Goal: Find specific page/section: Find specific page/section

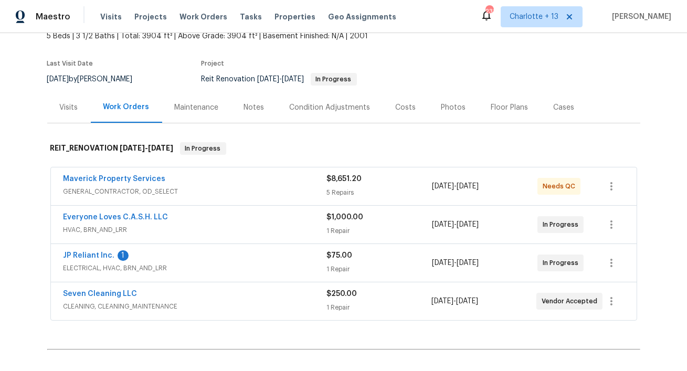
scroll to position [73, 0]
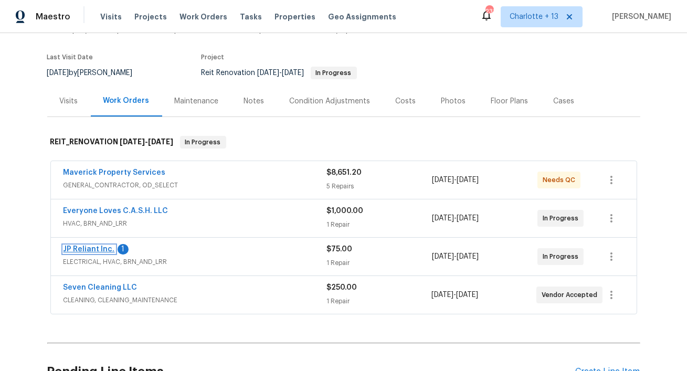
click at [99, 250] on link "JP Reliant Inc." at bounding box center [89, 249] width 51 height 7
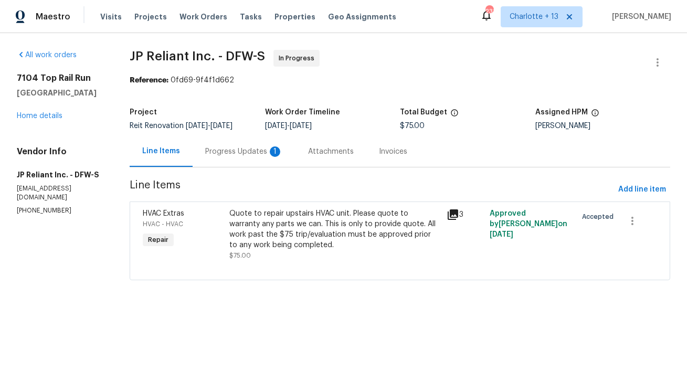
click at [255, 149] on div "Progress Updates 1" at bounding box center [244, 151] width 78 height 10
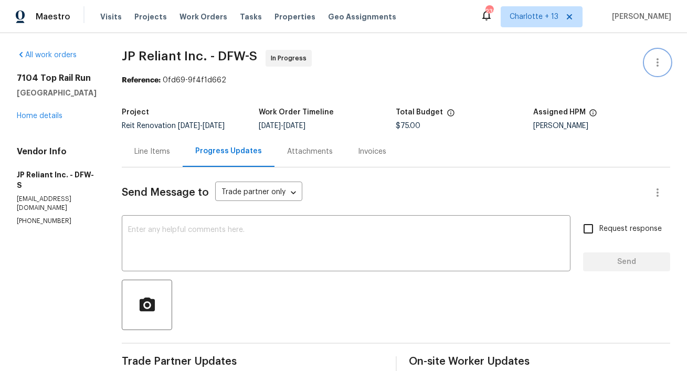
click at [659, 60] on icon "button" at bounding box center [657, 62] width 13 height 13
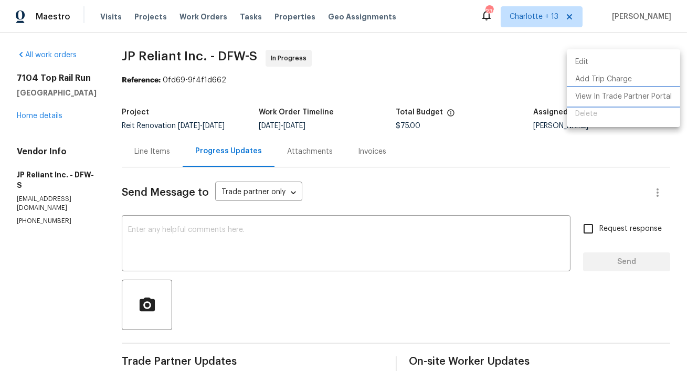
click at [600, 102] on li "View In Trade Partner Portal" at bounding box center [623, 96] width 113 height 17
